Goal: Information Seeking & Learning: Find specific fact

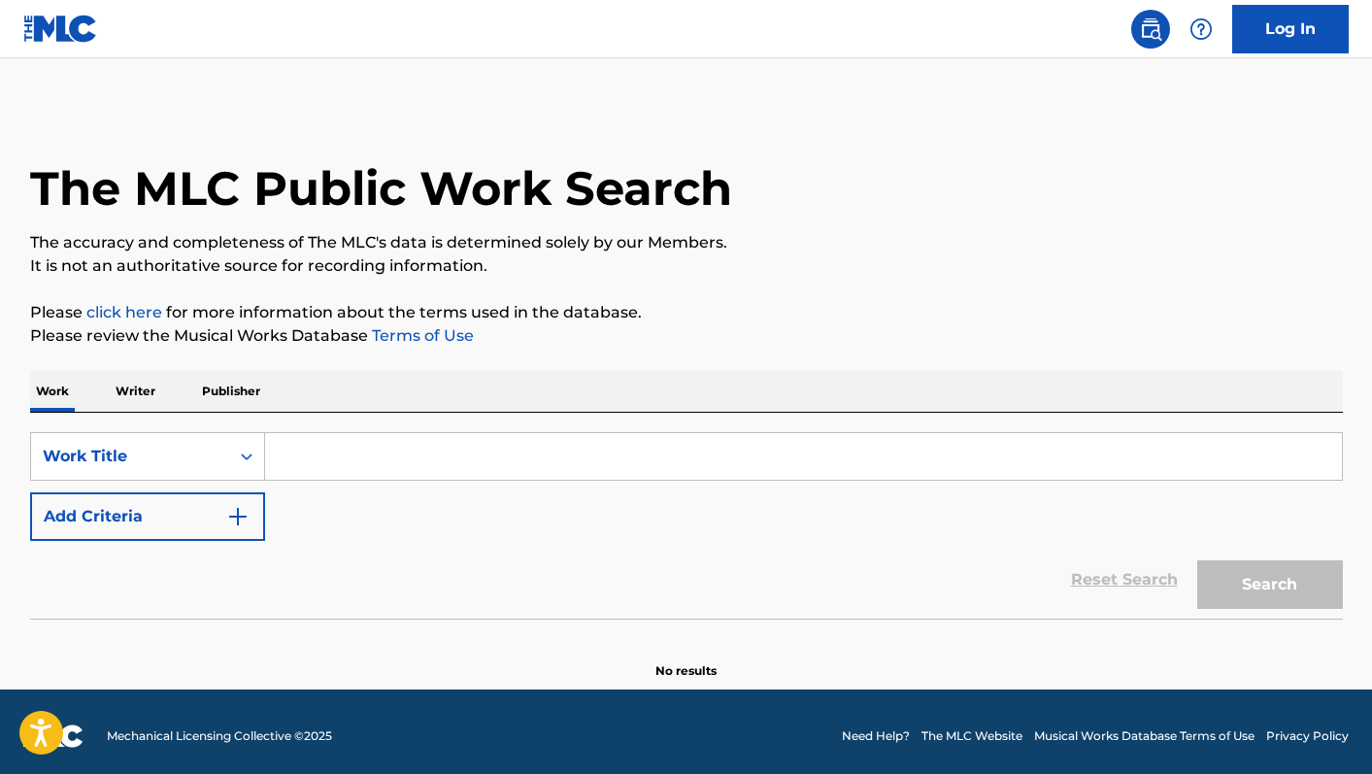
drag, startPoint x: 299, startPoint y: 467, endPoint x: 300, endPoint y: 445, distance: 22.4
click at [300, 467] on input "Search Form" at bounding box center [803, 456] width 1077 height 47
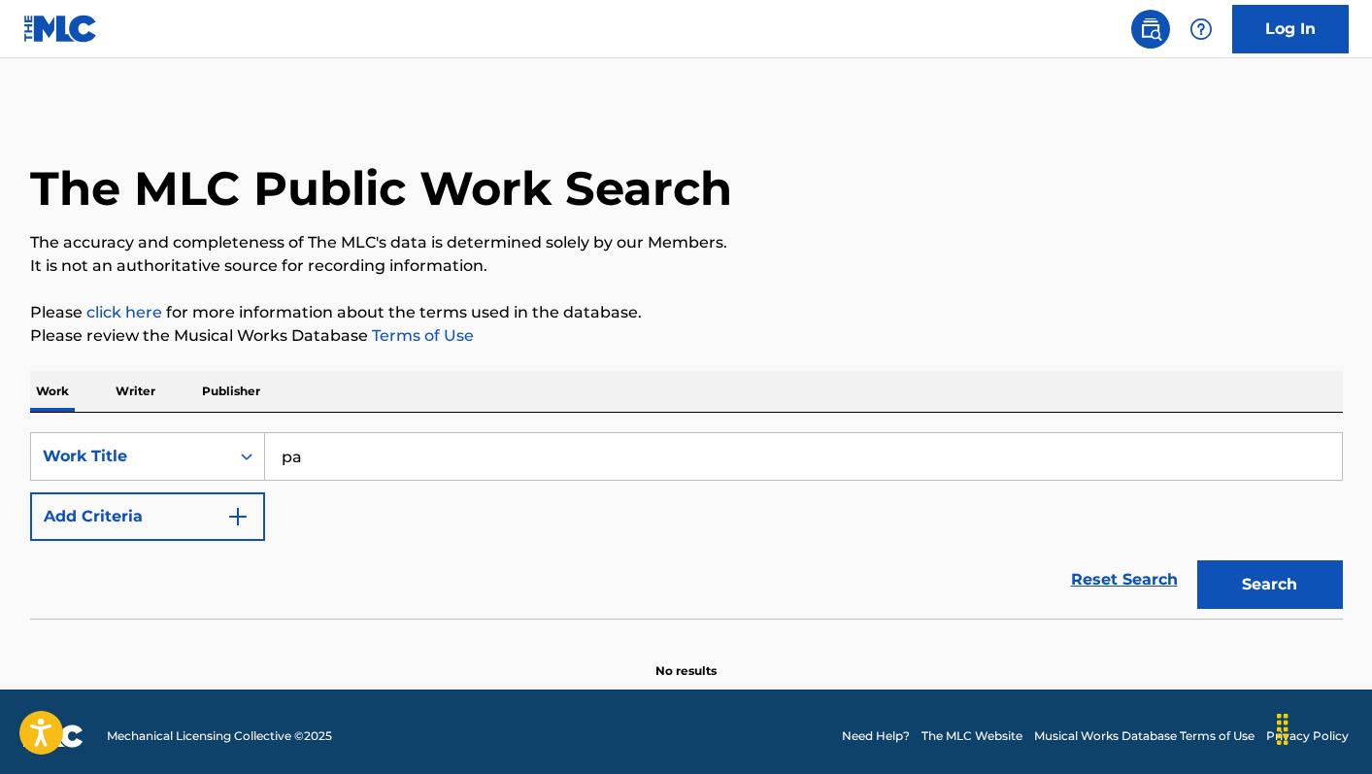
type input "p"
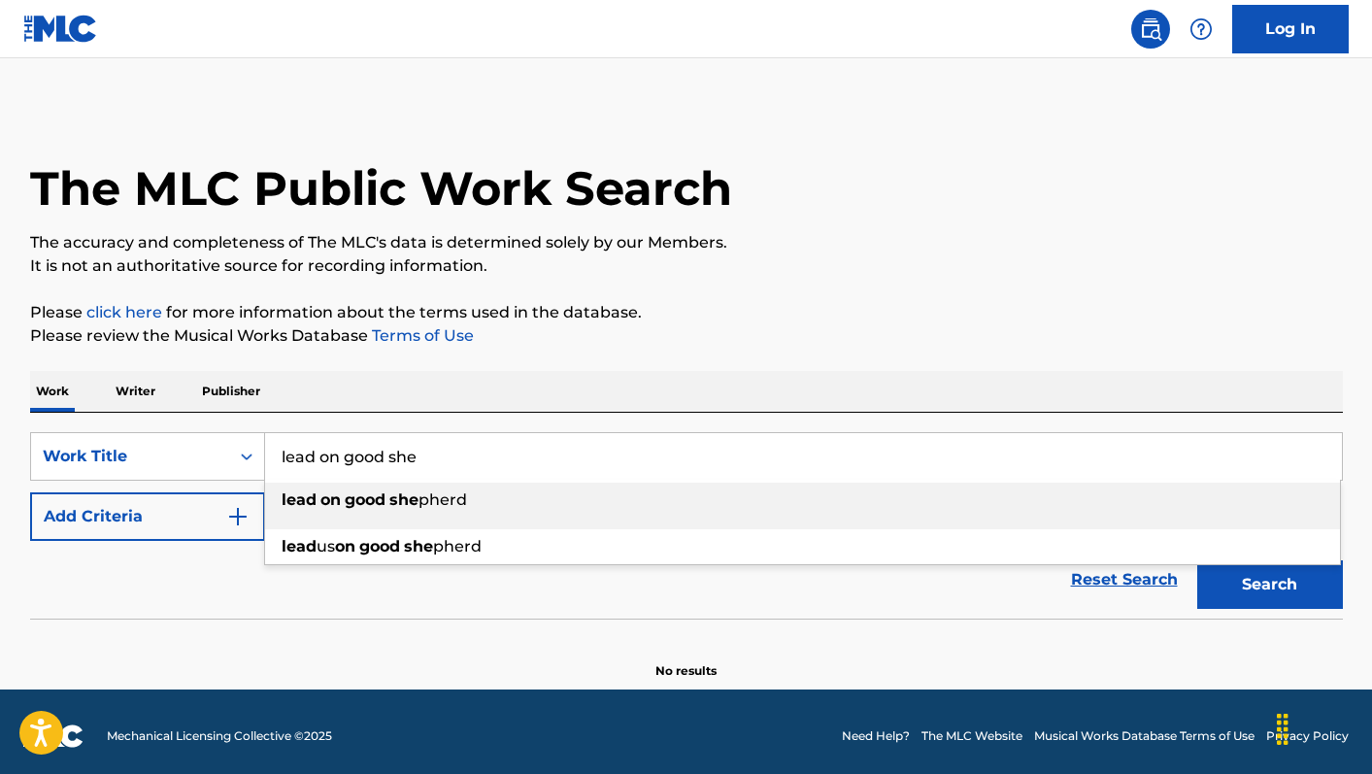
click at [313, 502] on strong "lead" at bounding box center [299, 499] width 35 height 18
type input "lead on good shepherd"
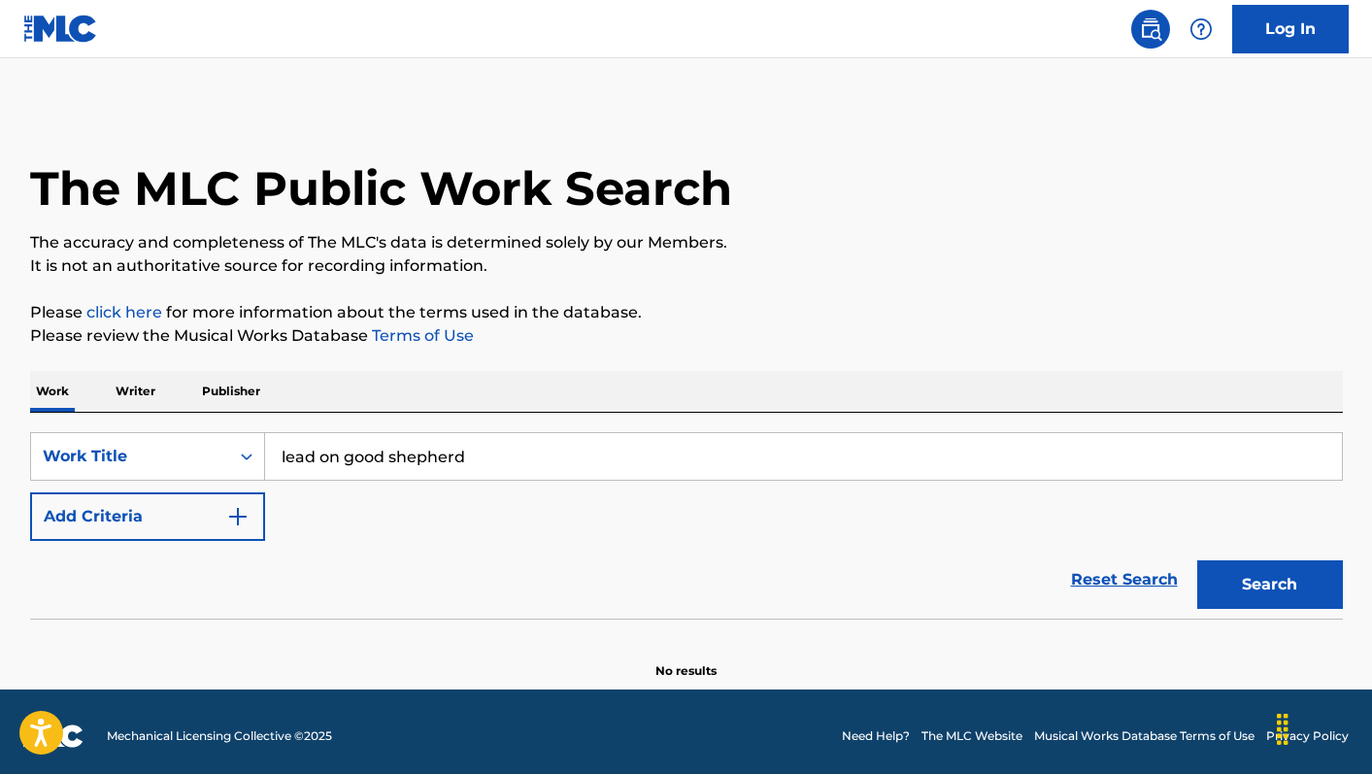
click at [235, 519] on img "Search Form" at bounding box center [237, 516] width 23 height 23
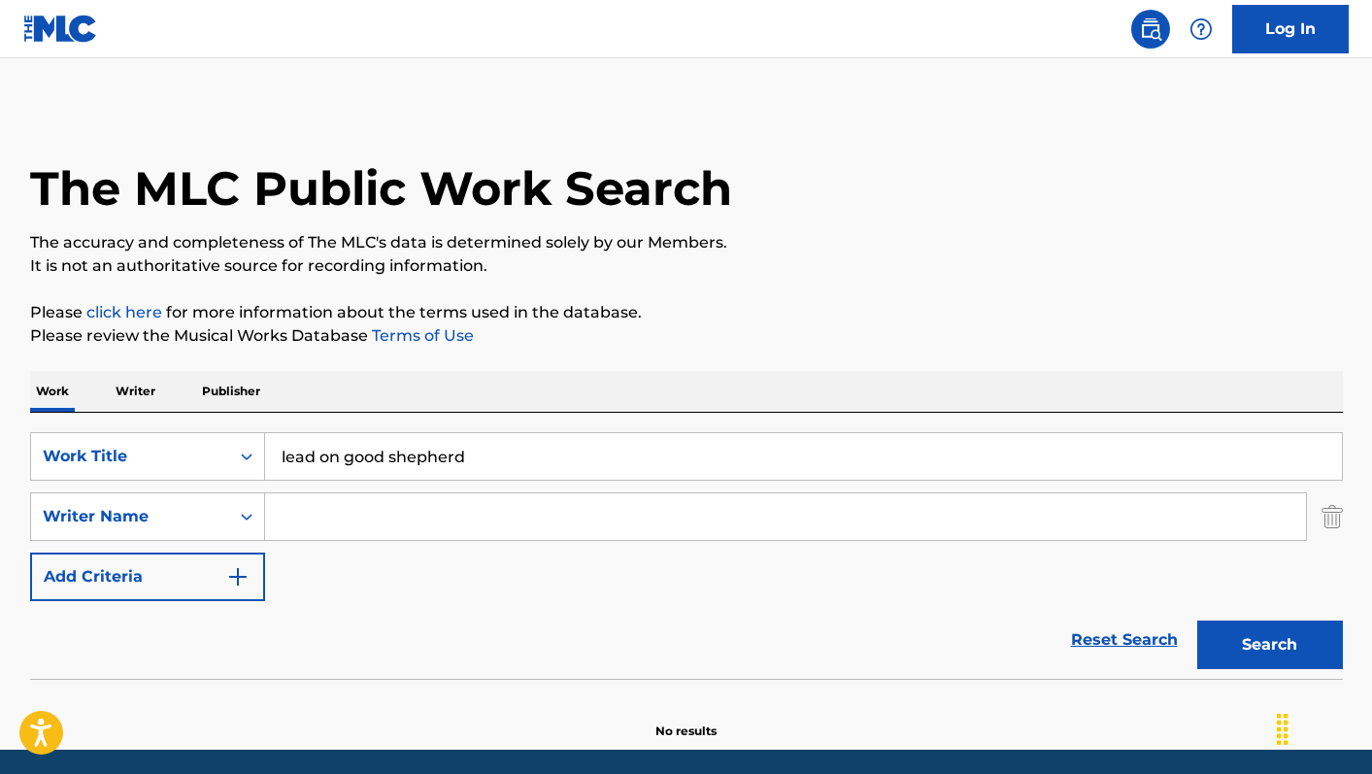
click at [302, 517] on input "Search Form" at bounding box center [785, 516] width 1041 height 47
type input "[PERSON_NAME]"
click at [1197, 620] on button "Search" at bounding box center [1270, 644] width 146 height 49
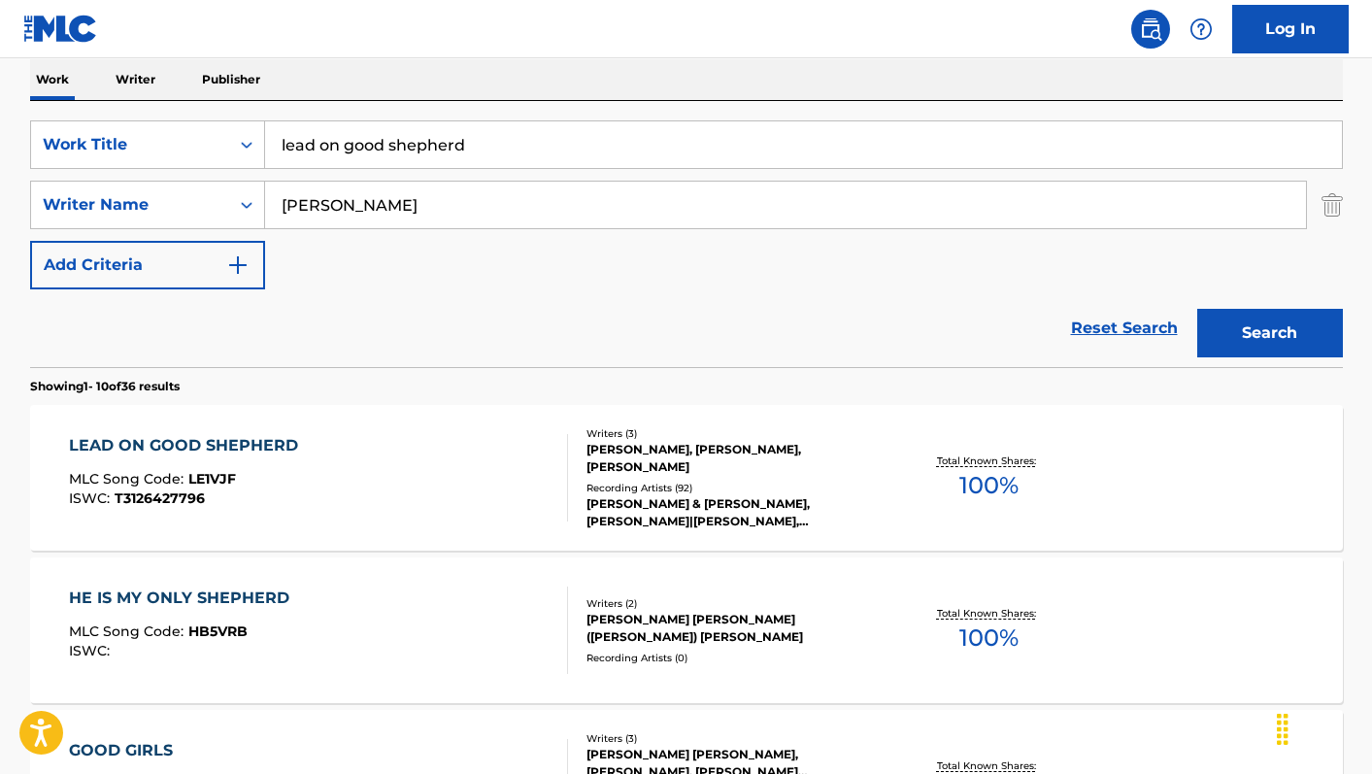
scroll to position [327, 0]
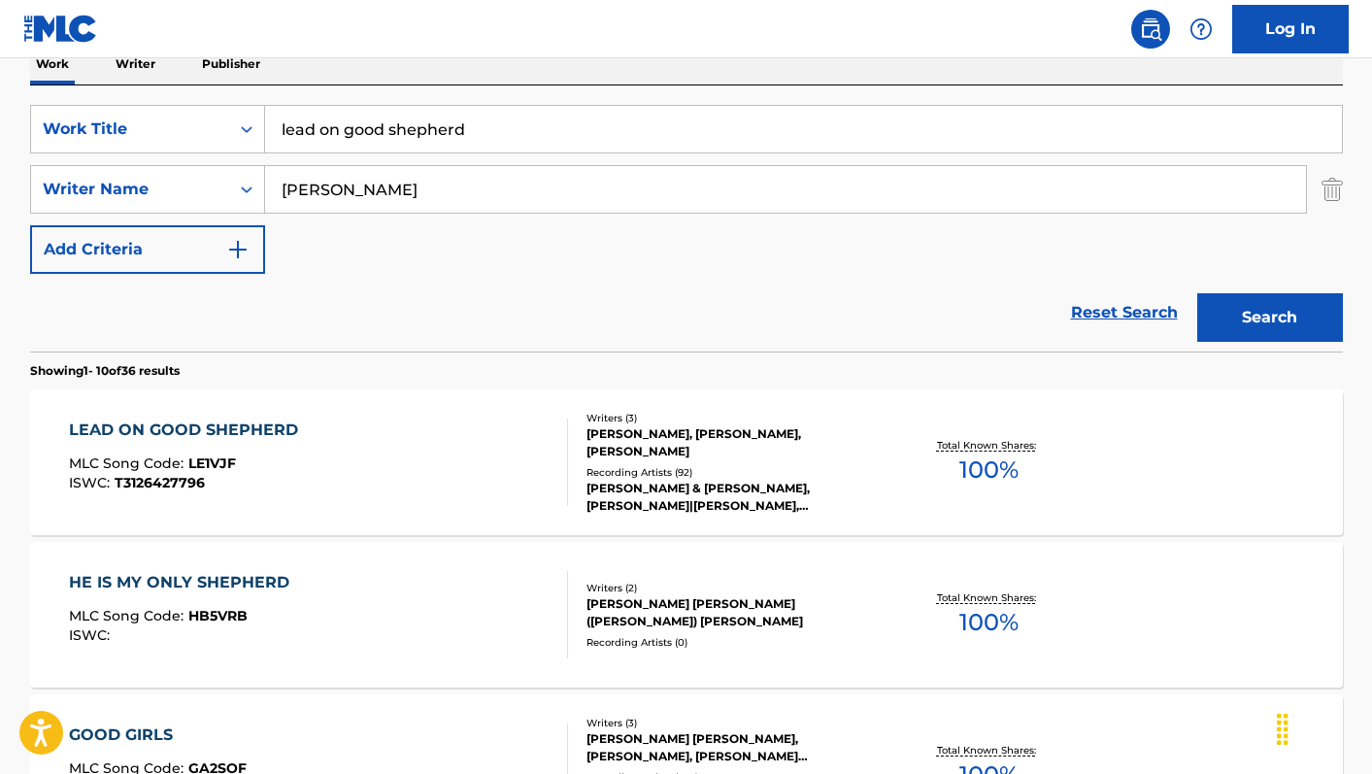
click at [436, 471] on div "LEAD ON GOOD SHEPHERD MLC Song Code : LE1VJF ISWC : T3126427796" at bounding box center [318, 461] width 499 height 87
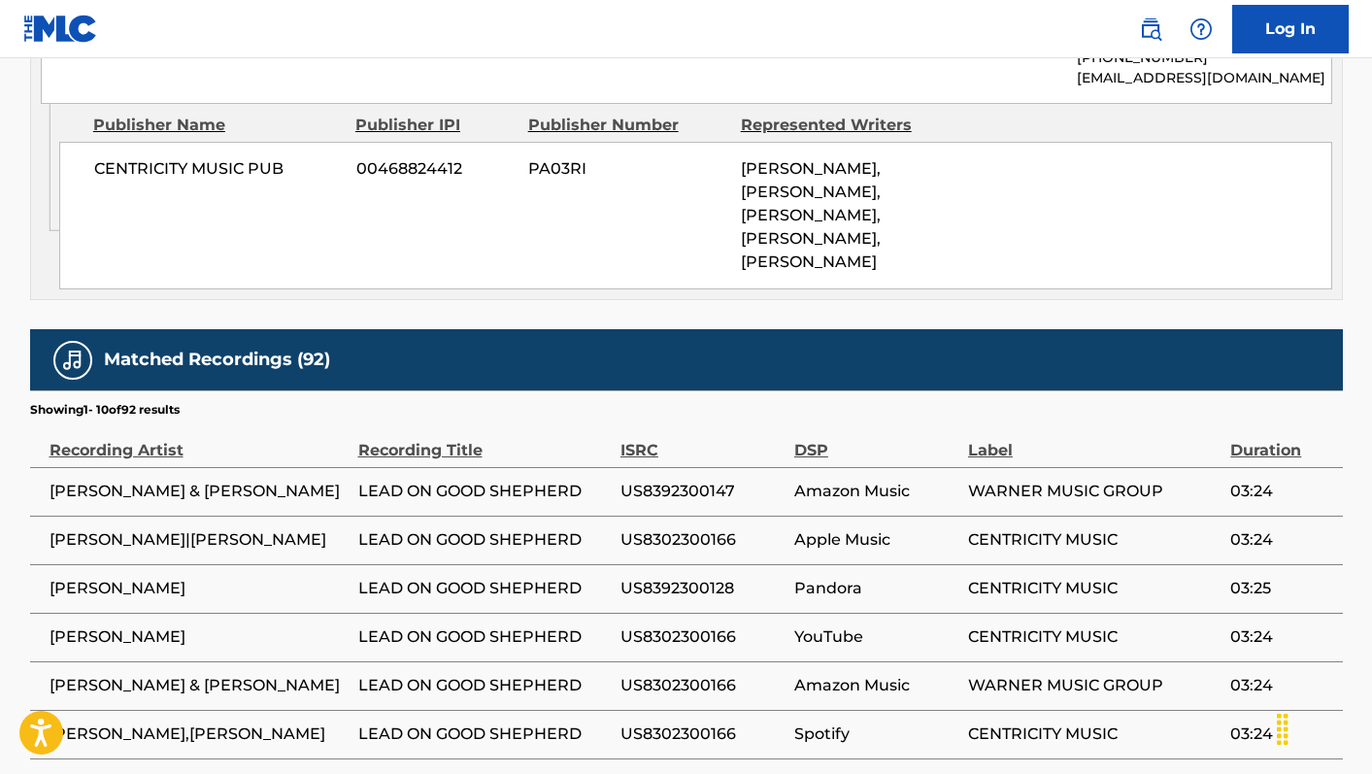
scroll to position [2281, 0]
